Goal: Check status: Check status

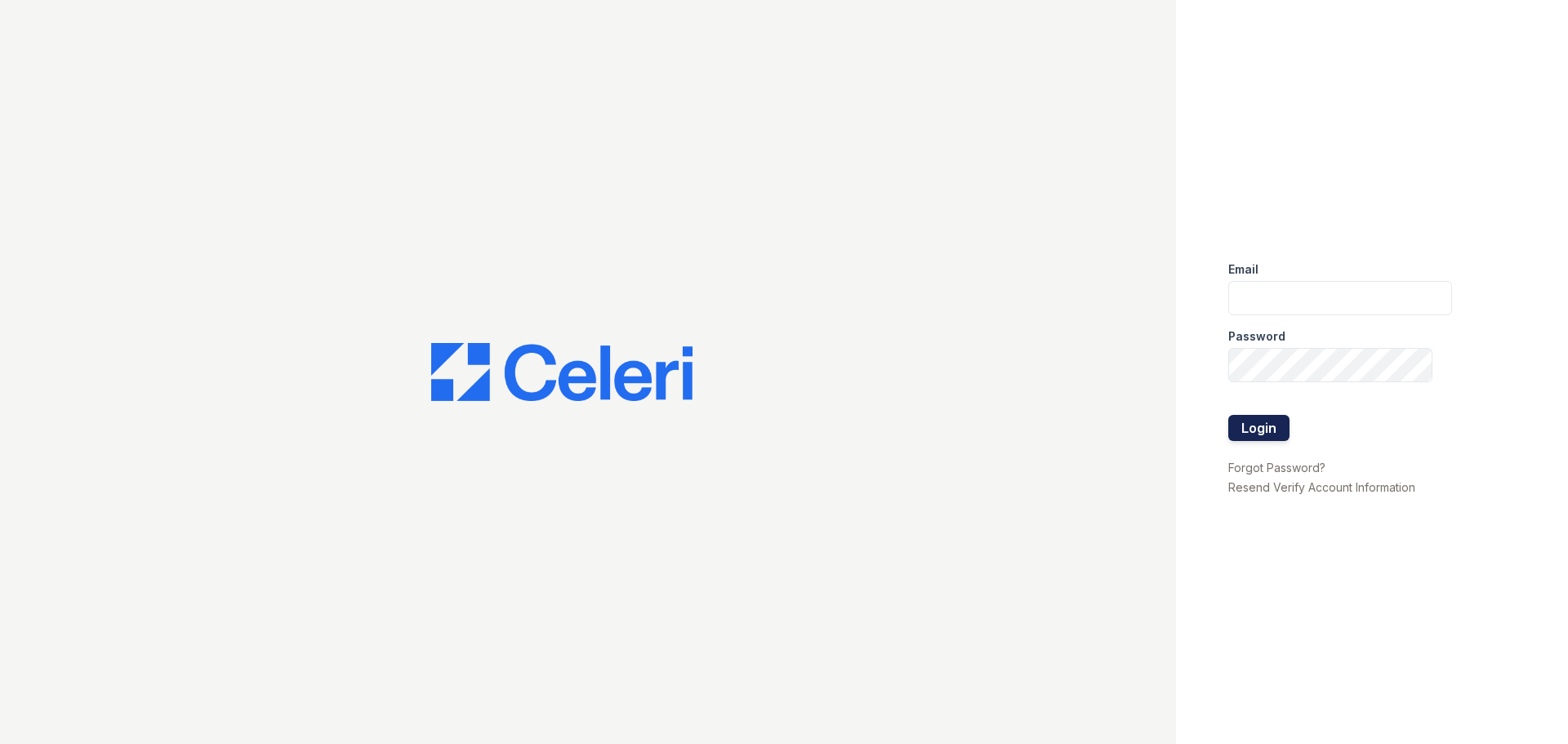
type input "jmyles@trinity-pm.com"
click at [1275, 432] on button "Login" at bounding box center [1259, 428] width 61 height 26
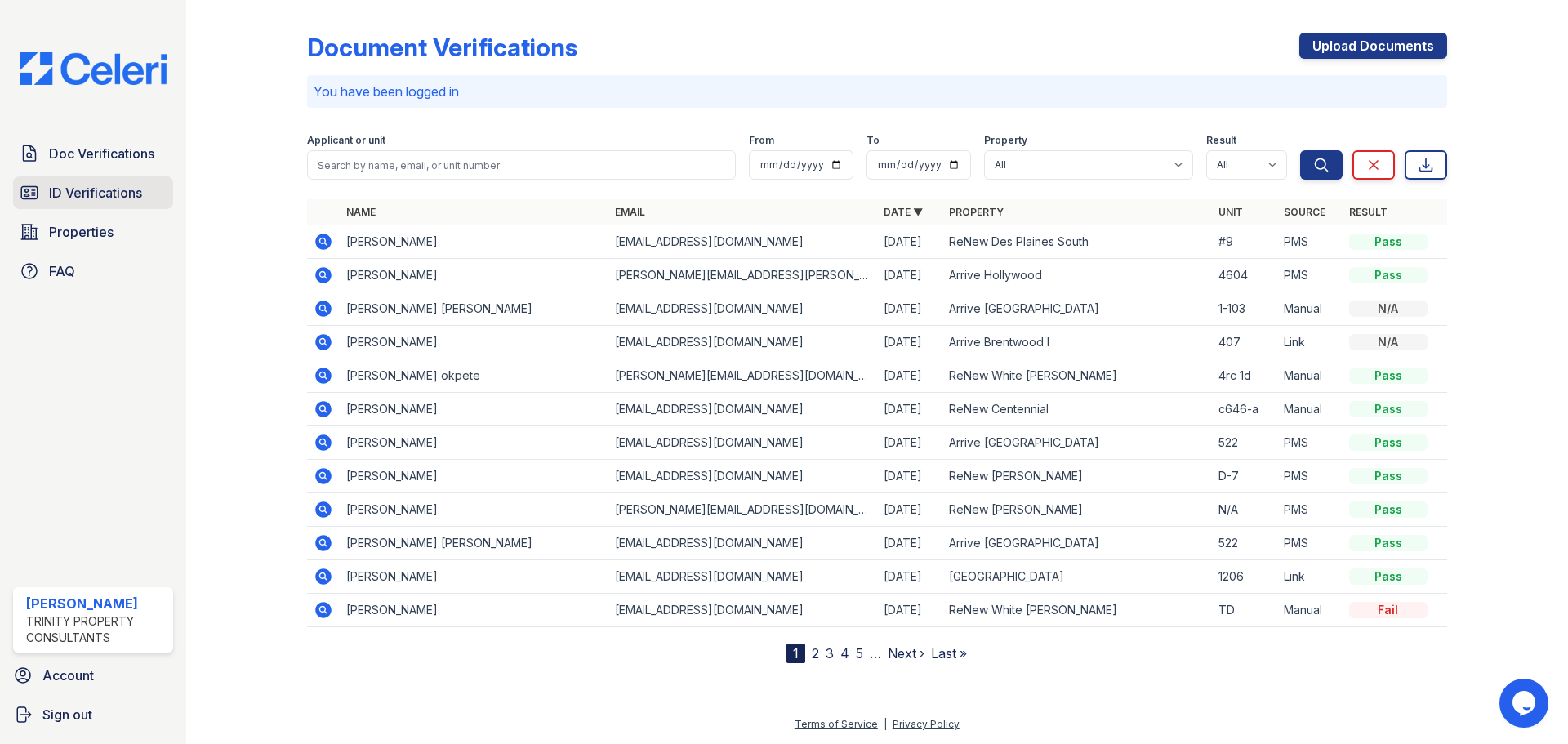
click at [63, 183] on span "ID Verifications" at bounding box center [95, 193] width 94 height 20
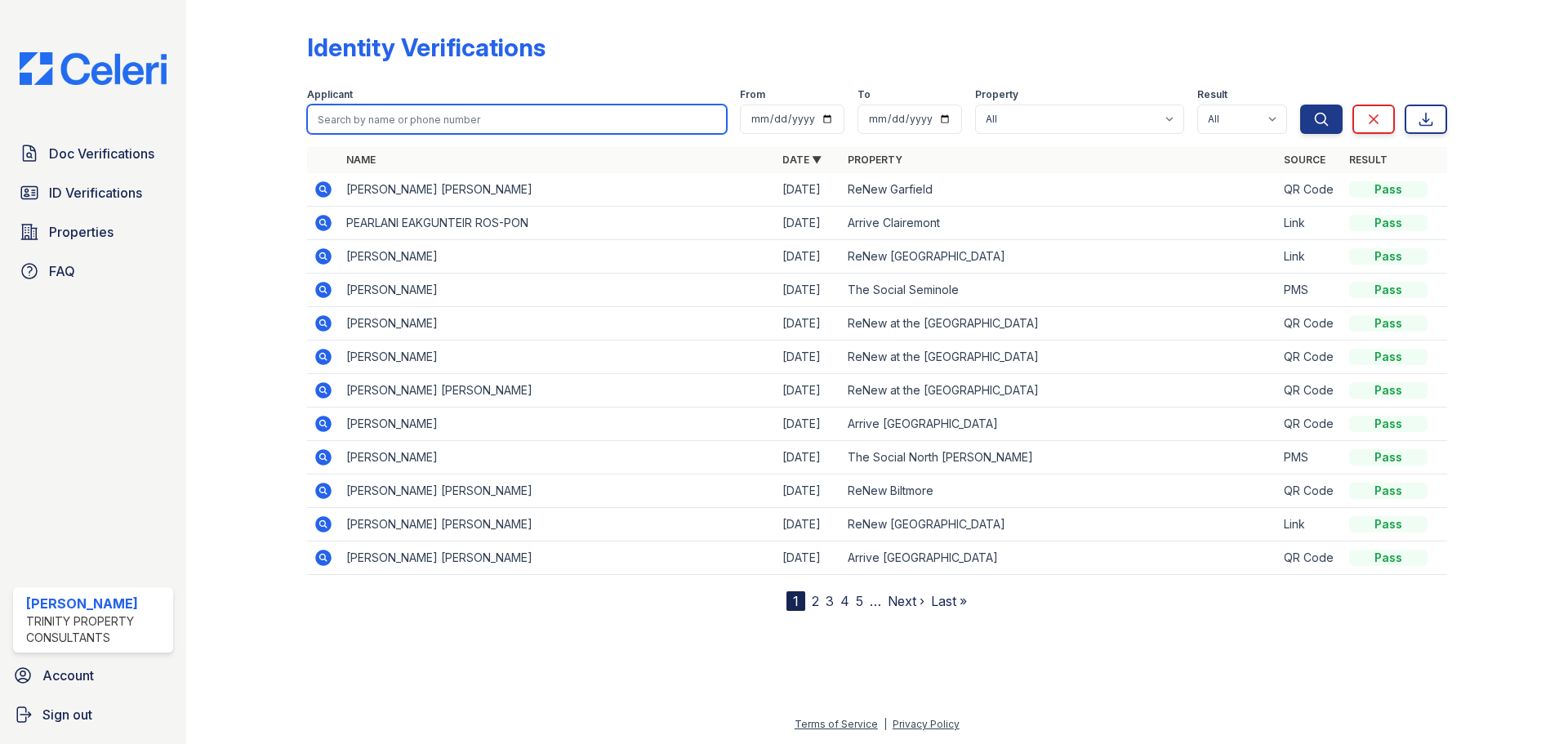
click at [613, 121] on input "search" at bounding box center [517, 119] width 420 height 29
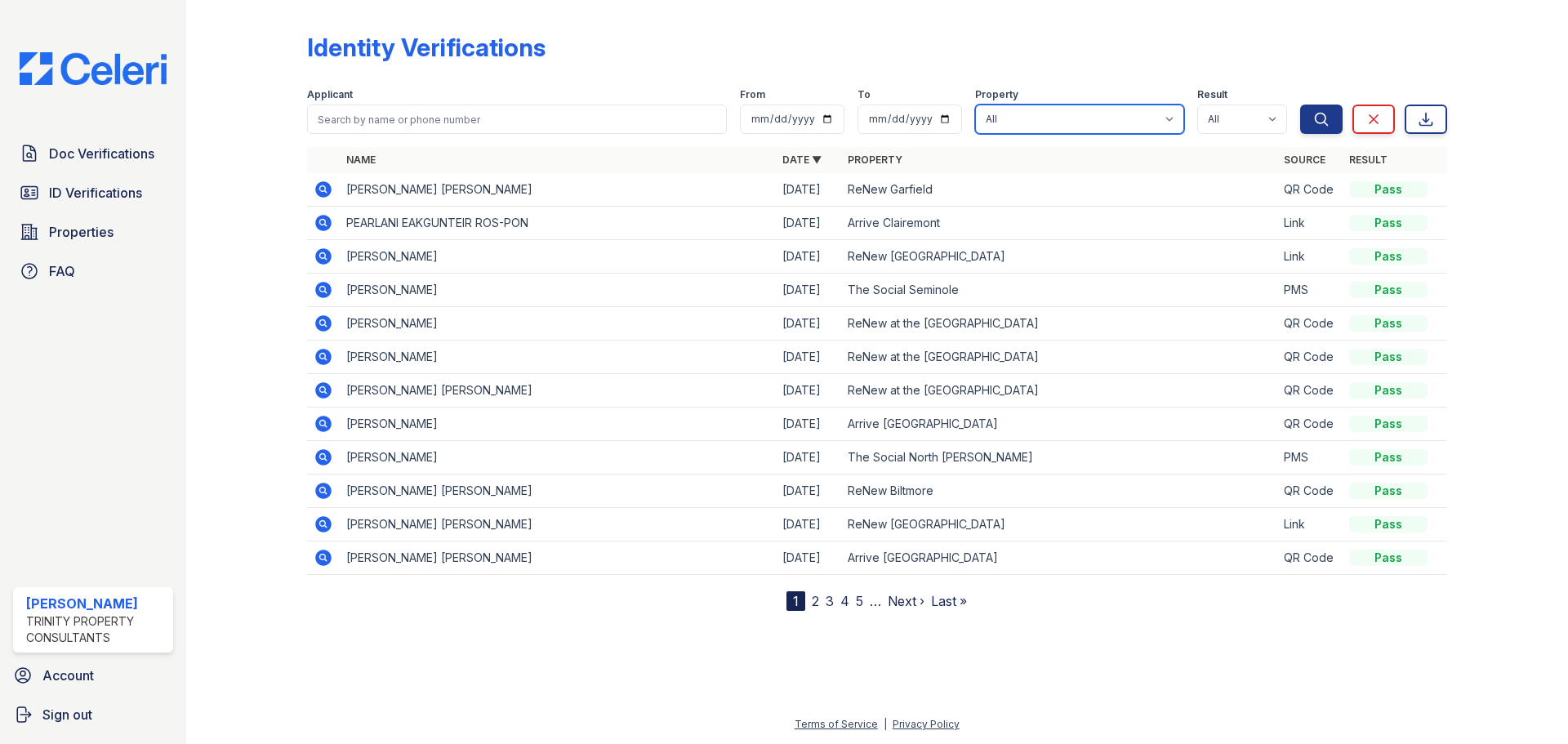
click at [1161, 109] on select "All 888 at Grand Hope Park Alturas Andrews Alturas Cedar Hills Alturas Eleventh…" at bounding box center [1079, 119] width 209 height 29
select select "31"
click at [977, 105] on select "All 888 at Grand Hope Park Alturas Andrews Alturas Cedar Hills Alturas Eleventh…" at bounding box center [1079, 119] width 209 height 29
click at [1321, 105] on button "Search" at bounding box center [1321, 119] width 43 height 29
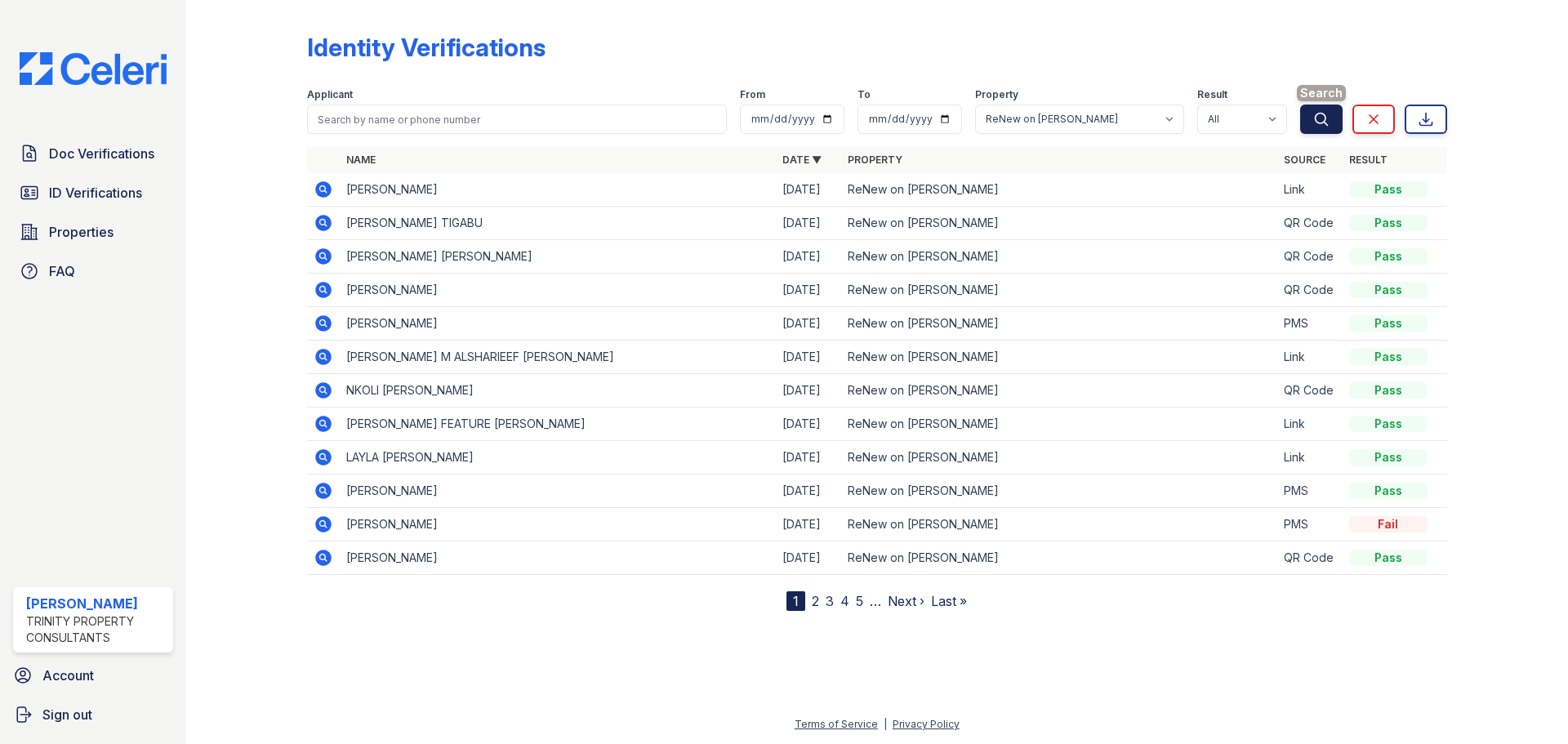
click at [1324, 119] on icon "submit" at bounding box center [1321, 119] width 16 height 16
click at [818, 602] on link "2" at bounding box center [816, 600] width 8 height 16
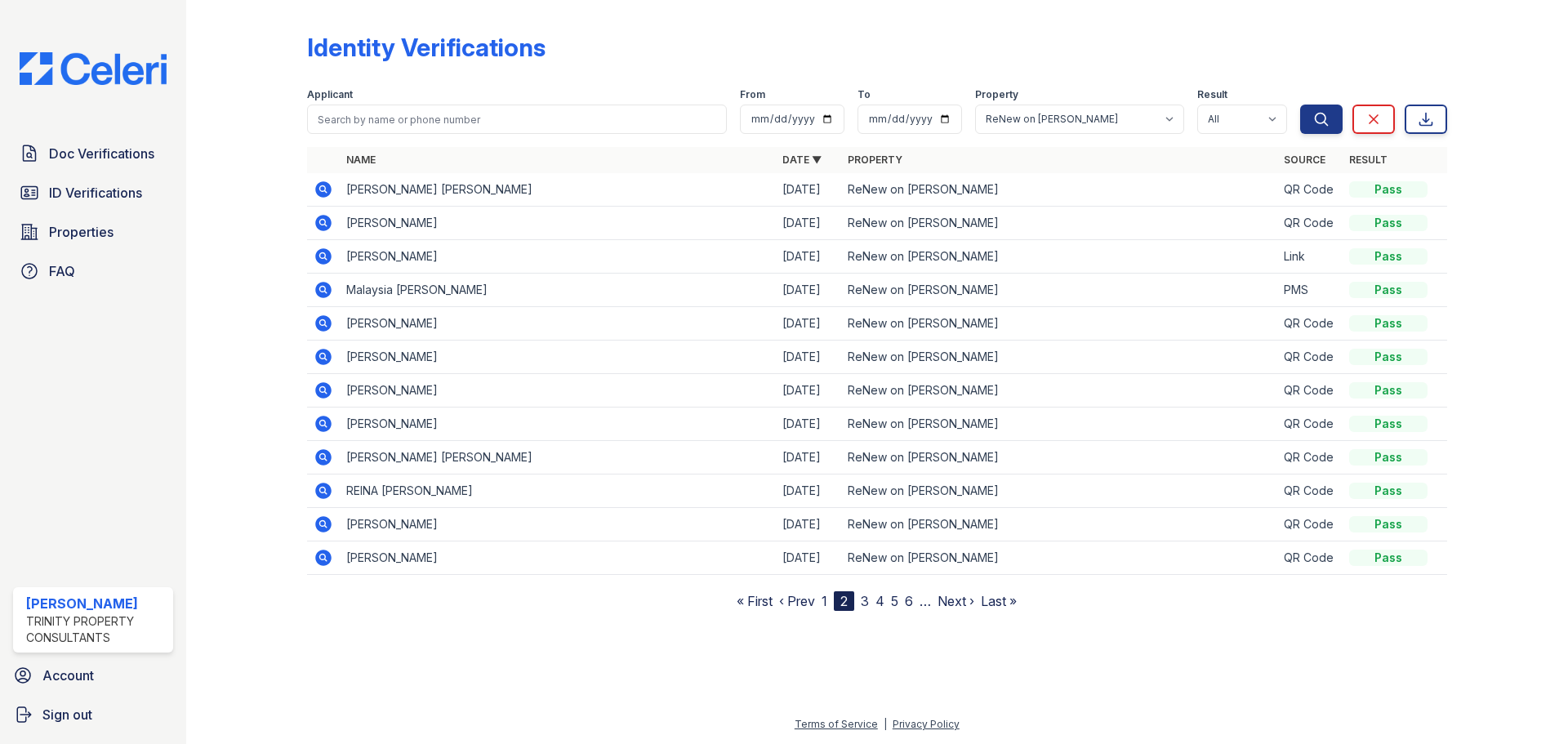
click at [863, 604] on link "3" at bounding box center [865, 600] width 9 height 16
click at [650, 100] on div "Applicant" at bounding box center [517, 95] width 420 height 16
click at [650, 101] on div "Applicant" at bounding box center [517, 95] width 420 height 16
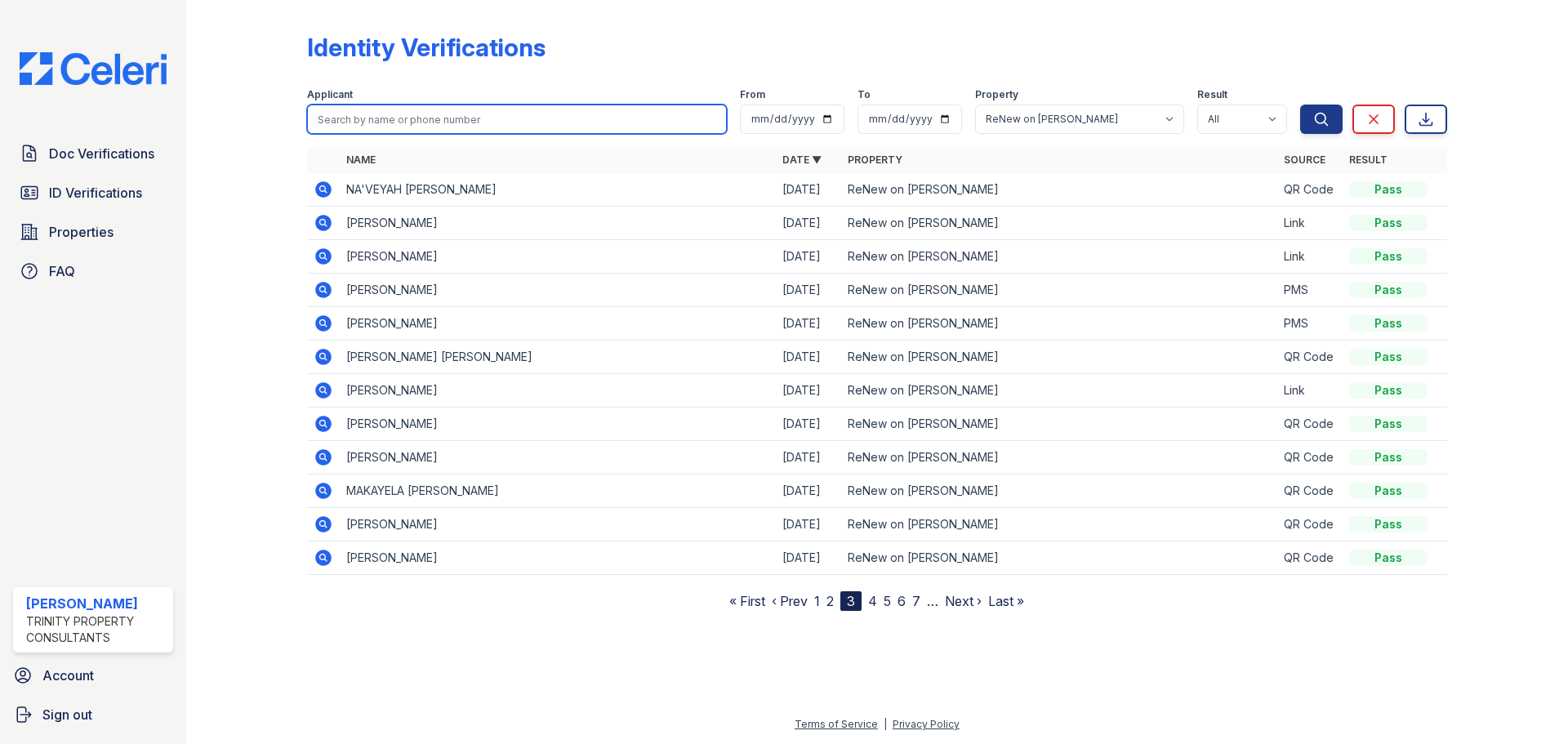
click at [647, 115] on input "search" at bounding box center [517, 119] width 420 height 29
type input "Gabriella"
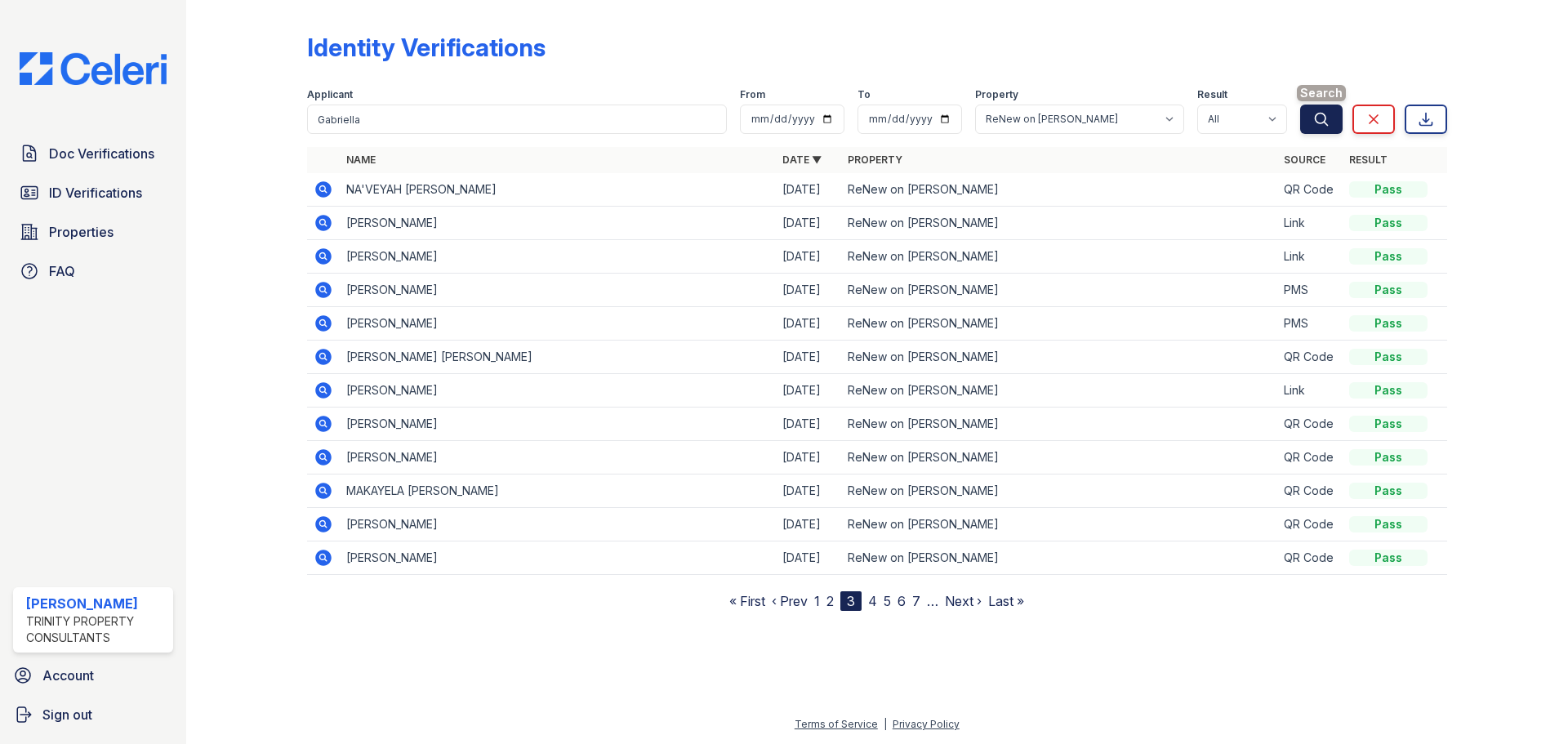
click at [1306, 122] on button "Search" at bounding box center [1321, 119] width 43 height 29
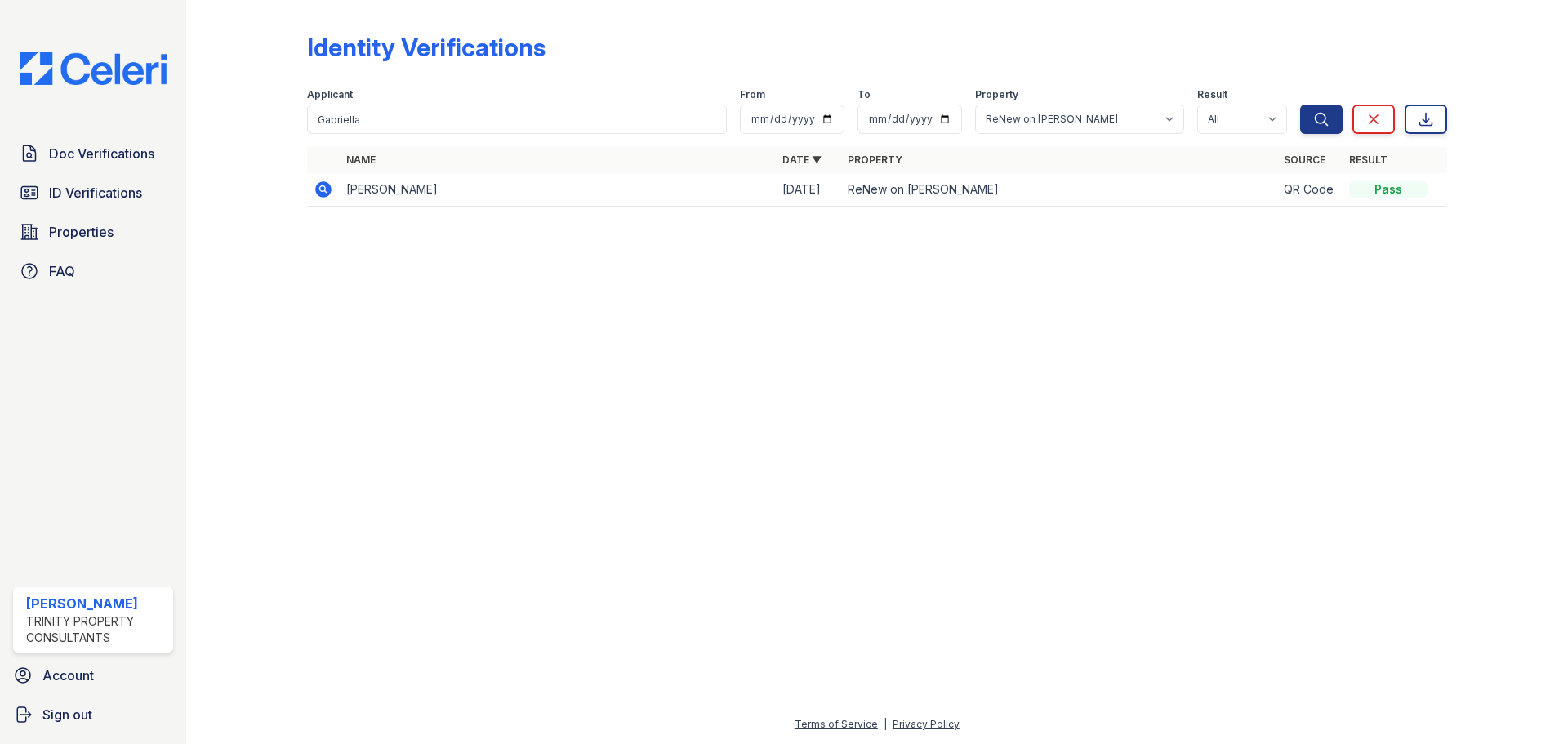
click at [334, 184] on td at bounding box center [323, 189] width 33 height 33
click at [324, 188] on icon at bounding box center [322, 188] width 4 height 4
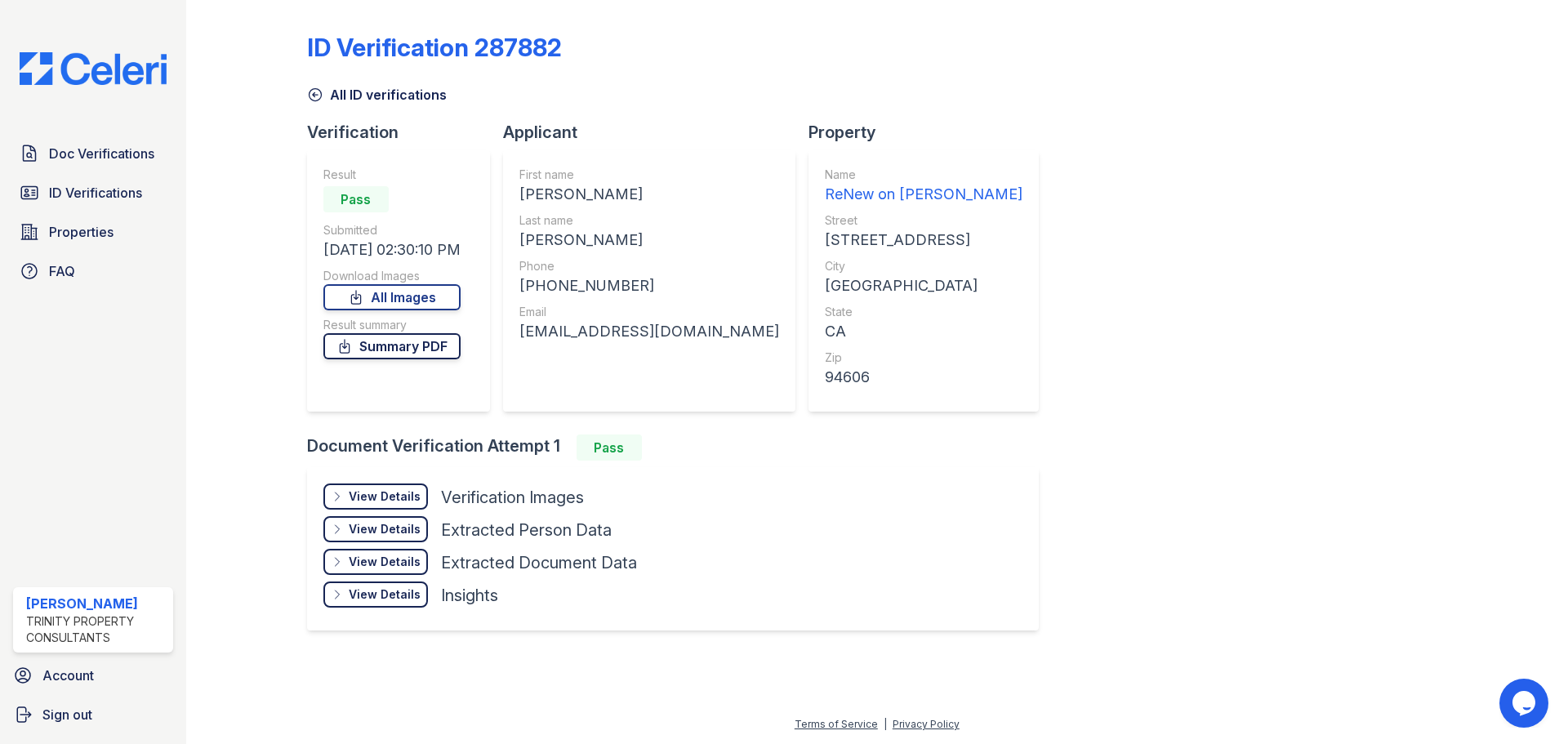
click at [396, 345] on link "Summary PDF" at bounding box center [391, 347] width 137 height 26
click at [420, 94] on link "All ID verifications" at bounding box center [377, 95] width 140 height 20
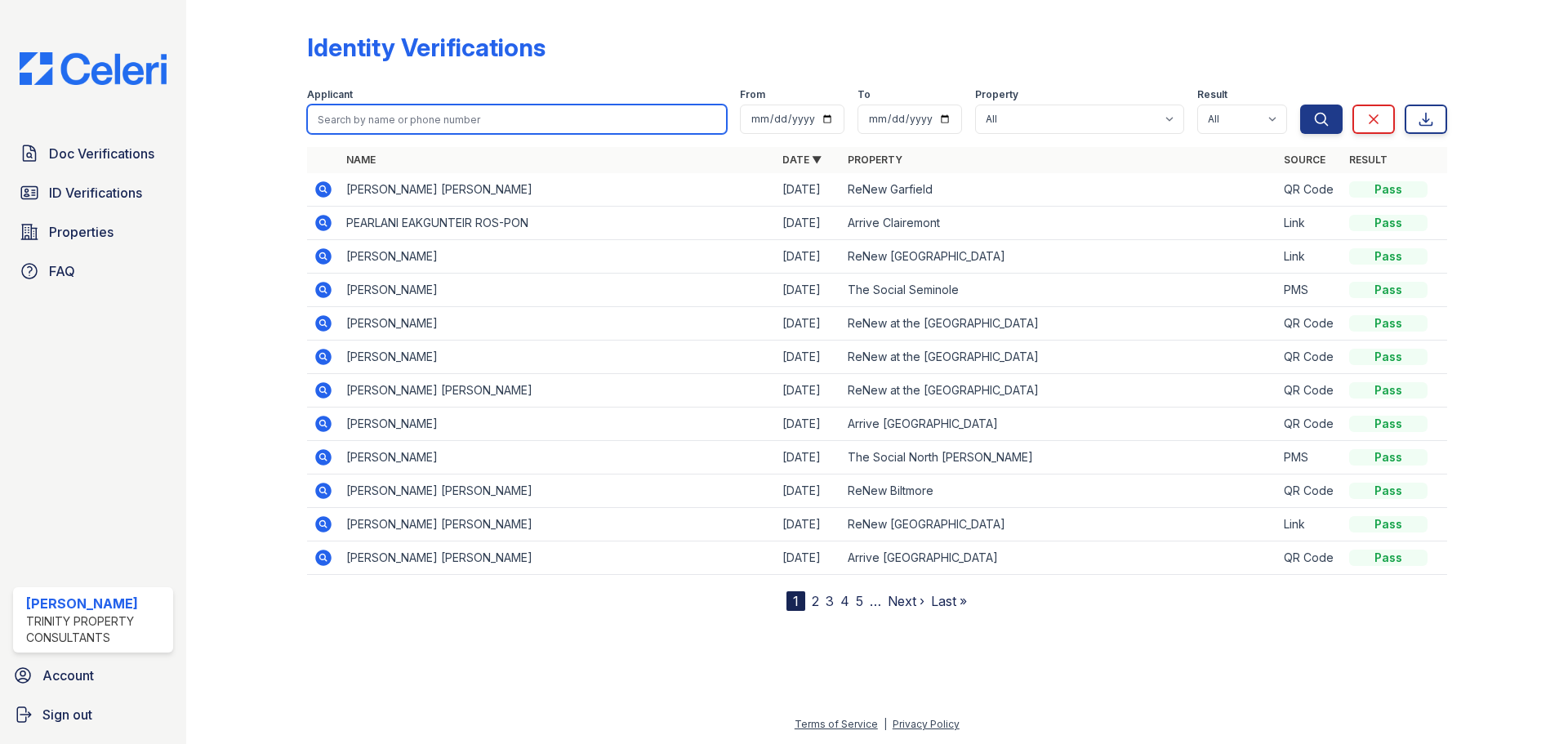
click at [404, 126] on input "search" at bounding box center [517, 119] width 420 height 29
type input "Shayvone"
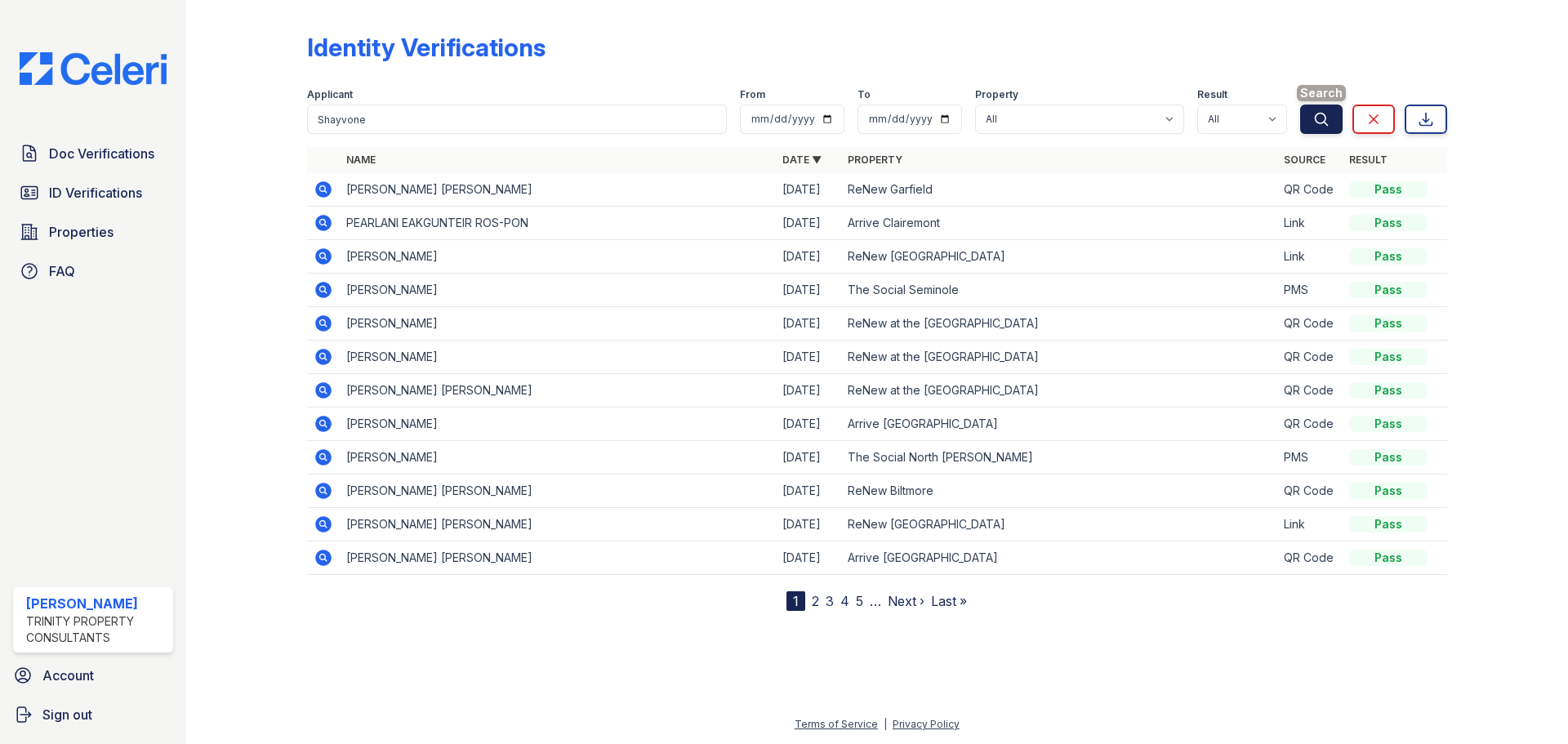
click at [1315, 114] on icon "submit" at bounding box center [1321, 119] width 16 height 16
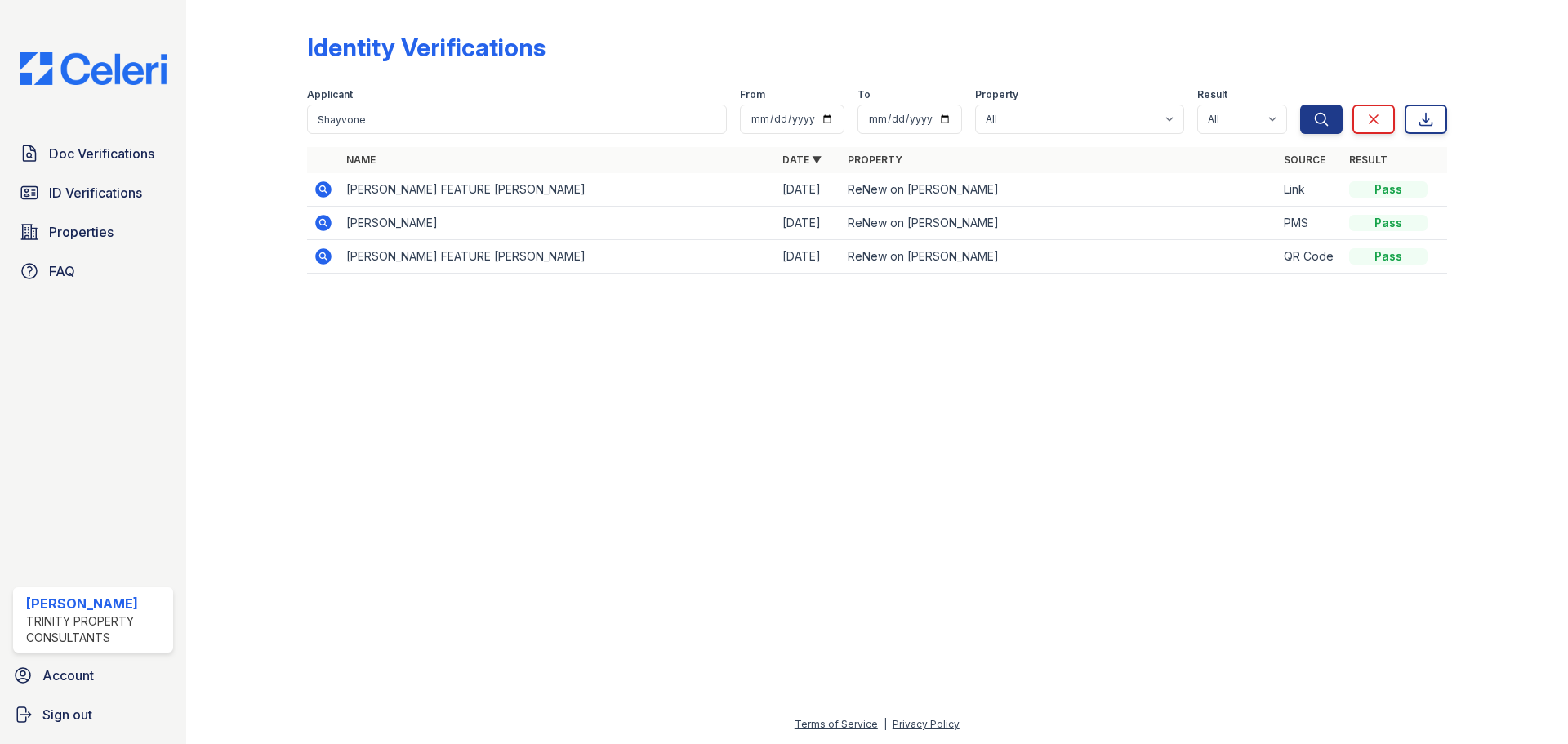
click at [322, 183] on icon at bounding box center [323, 189] width 16 height 16
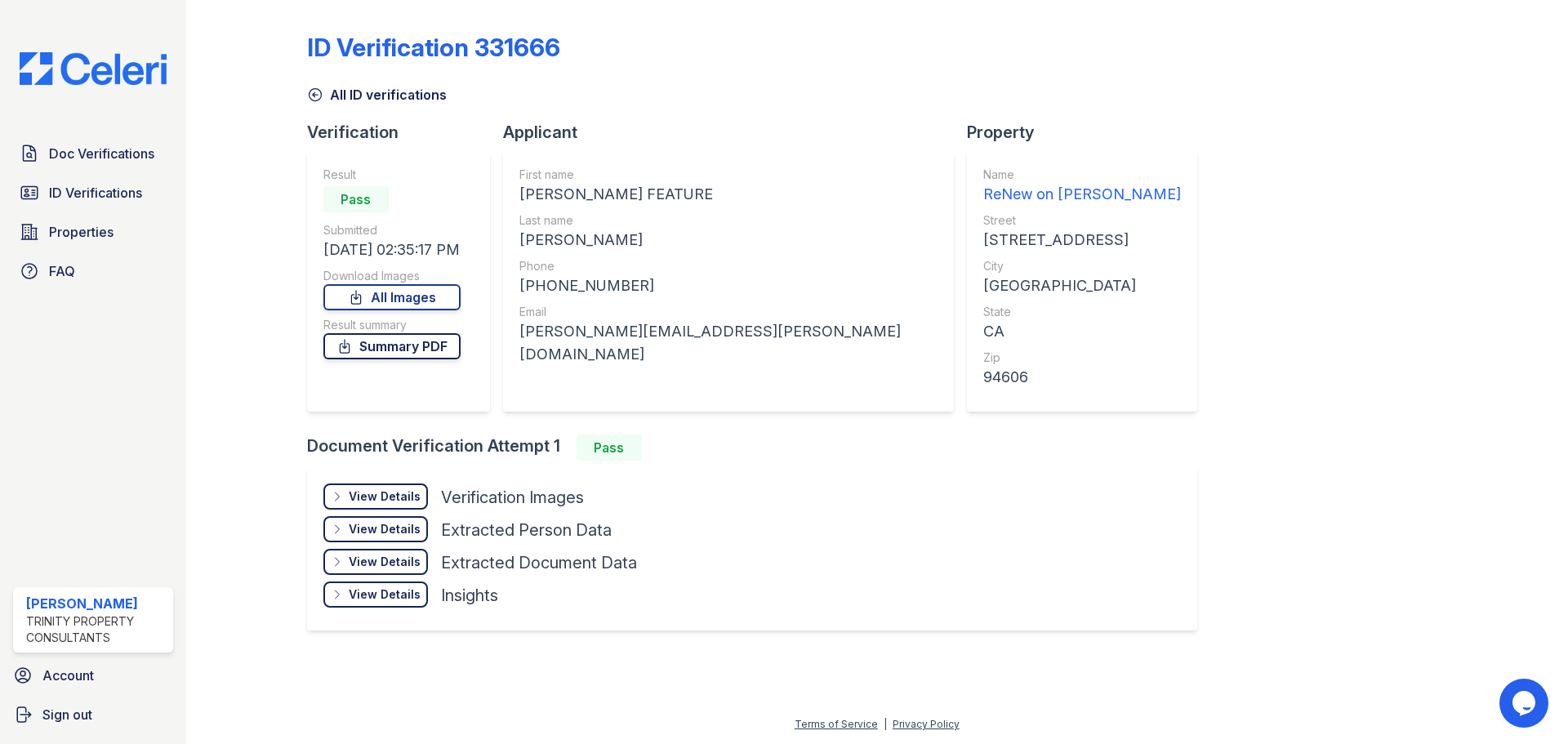
click at [353, 349] on icon at bounding box center [344, 346] width 16 height 16
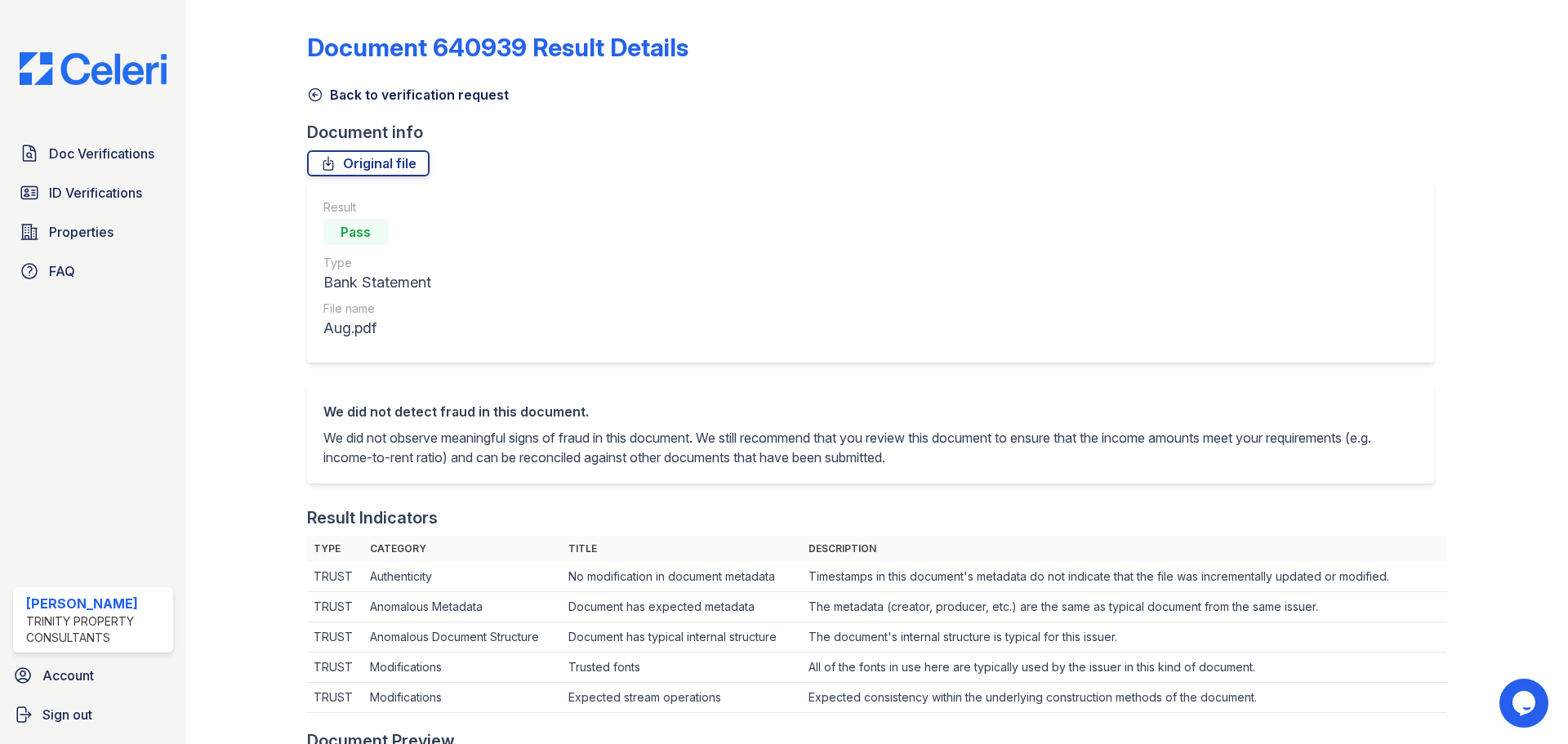
scroll to position [815, 0]
